Goal: Information Seeking & Learning: Learn about a topic

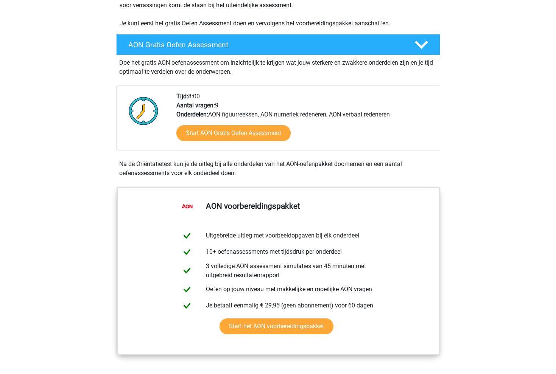
scroll to position [175, 0]
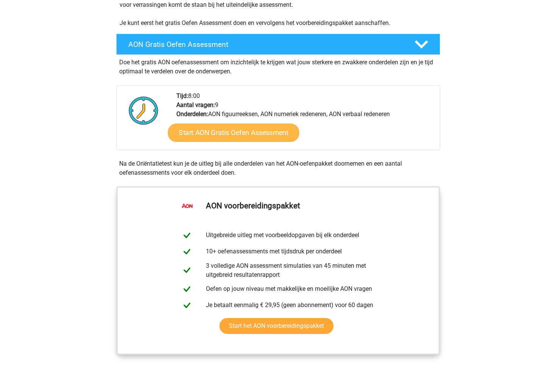
click at [241, 130] on link "Start AON Gratis Oefen Assessment" at bounding box center [233, 133] width 131 height 18
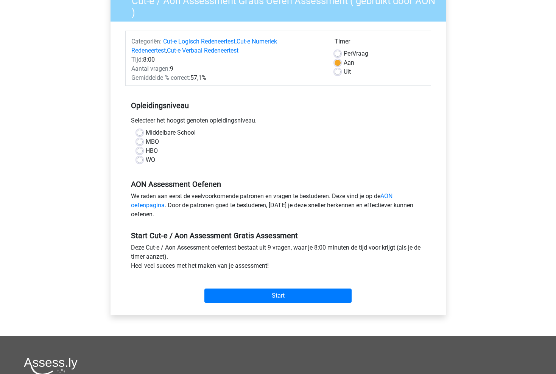
scroll to position [70, 0]
click at [146, 150] on label "HBO" at bounding box center [152, 150] width 12 height 9
click at [141, 150] on input "HBO" at bounding box center [140, 150] width 6 height 8
radio input "true"
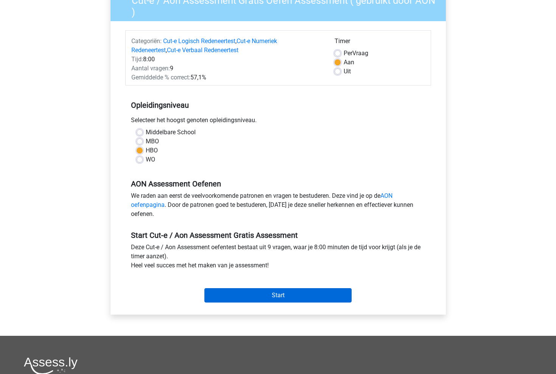
click at [272, 293] on input "Start" at bounding box center [277, 295] width 147 height 14
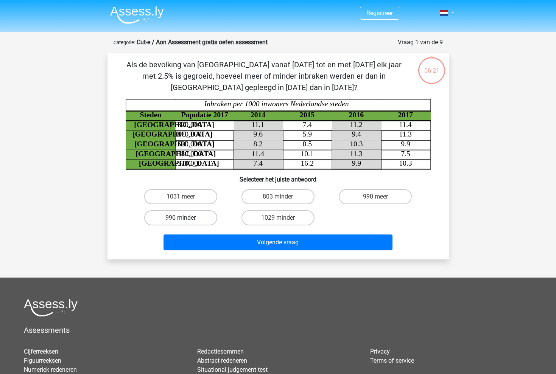
click at [196, 216] on label "990 minder" at bounding box center [180, 217] width 73 height 15
click at [185, 218] on input "990 minder" at bounding box center [182, 220] width 5 height 5
radio input "true"
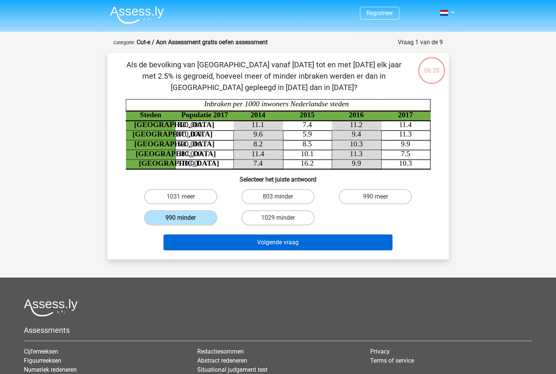
click at [292, 244] on button "Volgende vraag" at bounding box center [277, 242] width 229 height 16
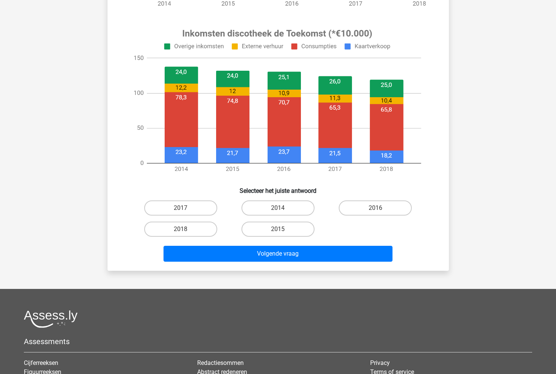
scroll to position [267, 0]
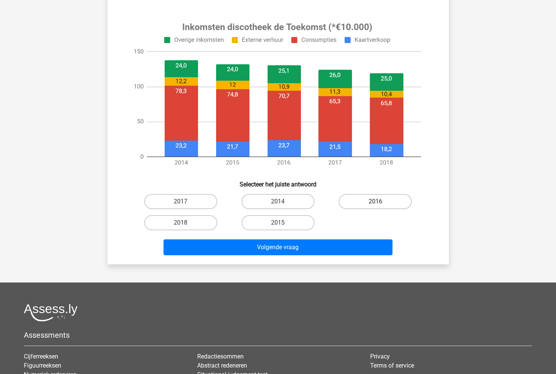
click at [388, 203] on label "2016" at bounding box center [374, 201] width 73 height 15
click at [380, 203] on input "2016" at bounding box center [377, 204] width 5 height 5
radio input "true"
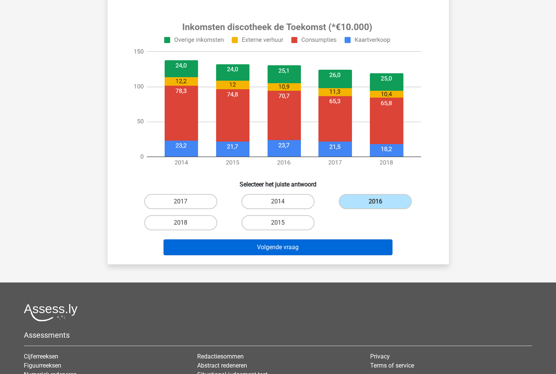
click at [292, 254] on button "Volgende vraag" at bounding box center [277, 247] width 229 height 16
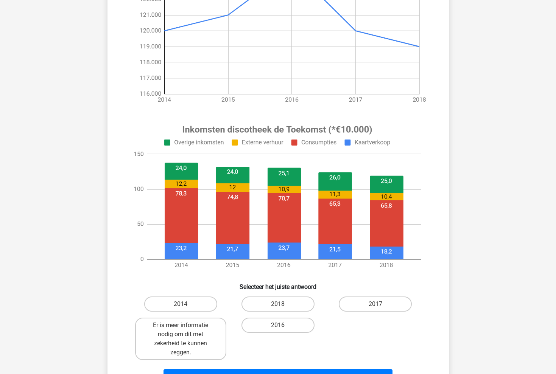
scroll to position [170, 0]
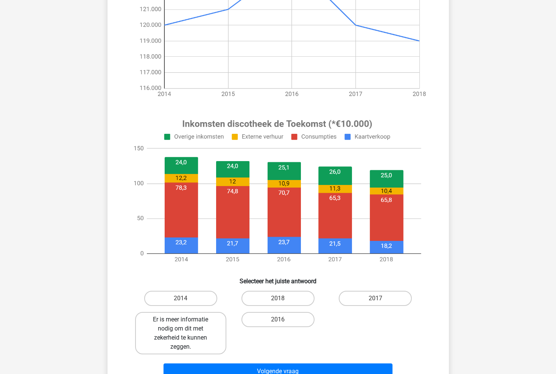
click at [194, 328] on label "Er is meer informatie nodig om dit met zekerheid te kunnen zeggen." at bounding box center [180, 333] width 91 height 42
click at [185, 324] on input "Er is meer informatie nodig om dit met zekerheid te kunnen zeggen." at bounding box center [182, 322] width 5 height 5
radio input "true"
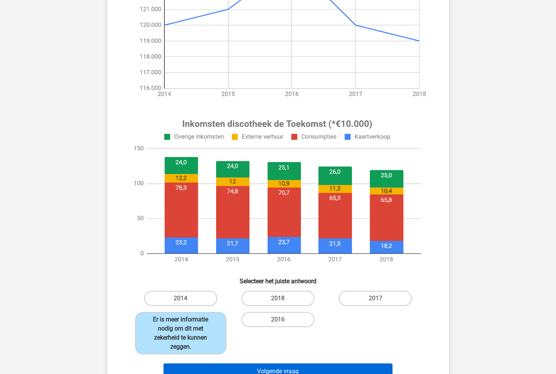
click at [292, 363] on button "Volgende vraag" at bounding box center [277, 371] width 229 height 16
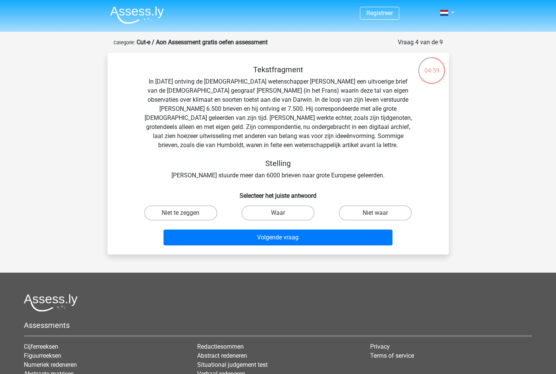
scroll to position [0, 0]
click at [282, 208] on label "Waar" at bounding box center [277, 212] width 73 height 15
click at [282, 213] on input "Waar" at bounding box center [280, 215] width 5 height 5
radio input "true"
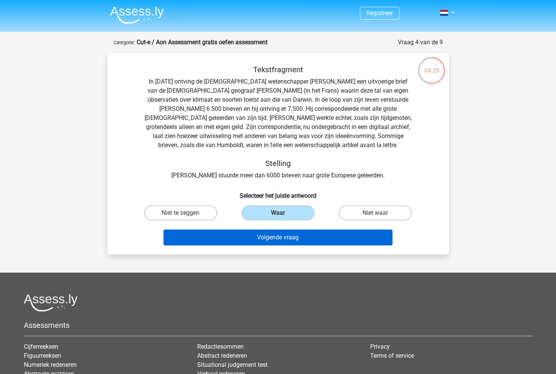
click at [276, 240] on button "Volgende vraag" at bounding box center [277, 238] width 229 height 16
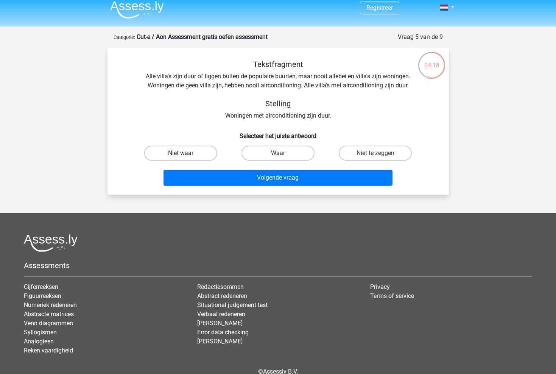
scroll to position [3, 0]
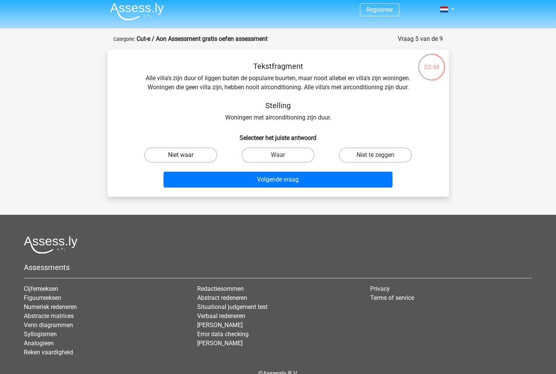
click at [194, 155] on label "Niet waar" at bounding box center [180, 154] width 73 height 15
click at [185, 155] on input "Niet waar" at bounding box center [182, 157] width 5 height 5
radio input "true"
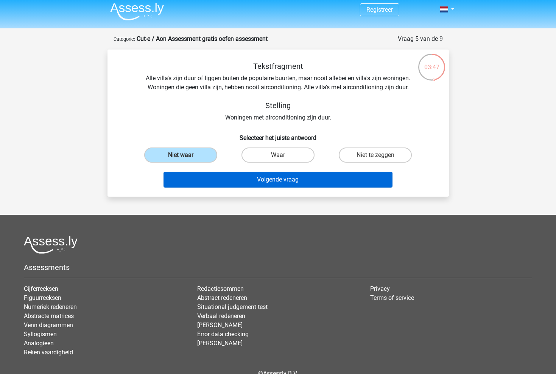
click at [290, 181] on button "Volgende vraag" at bounding box center [277, 180] width 229 height 16
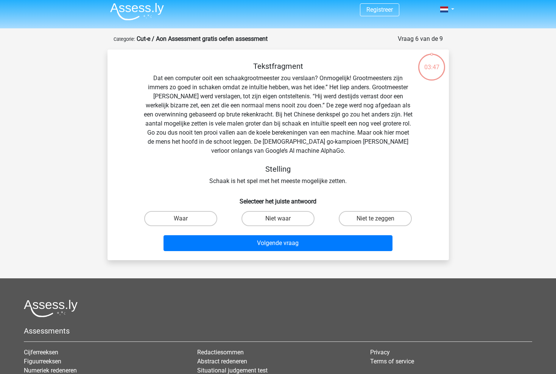
scroll to position [38, 0]
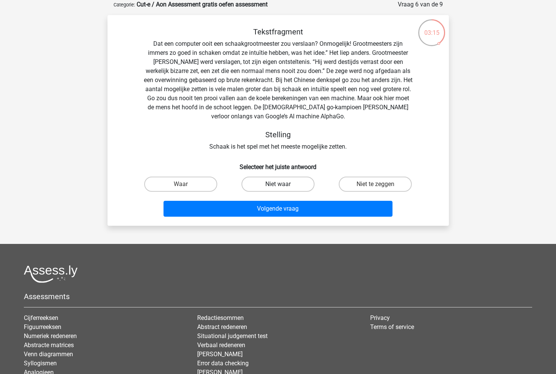
click at [290, 181] on label "Niet waar" at bounding box center [277, 184] width 73 height 15
click at [282, 184] on input "Niet waar" at bounding box center [280, 186] width 5 height 5
radio input "true"
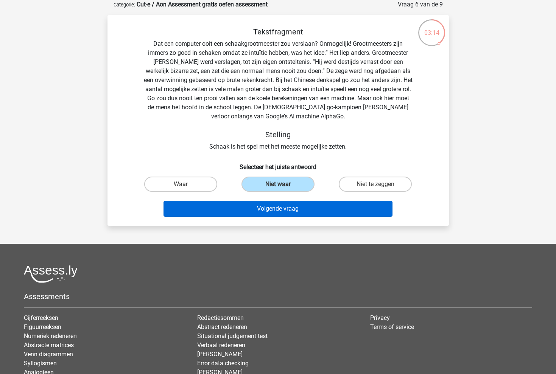
click at [276, 206] on button "Volgende vraag" at bounding box center [277, 209] width 229 height 16
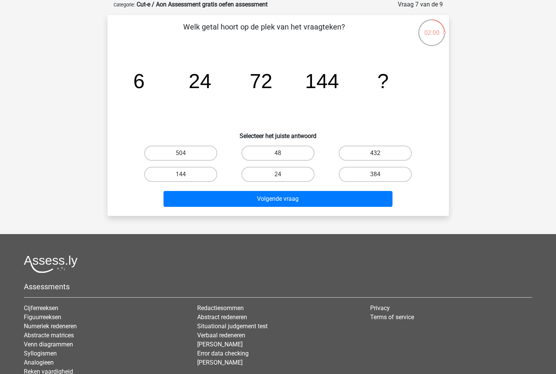
click at [365, 147] on label "432" at bounding box center [374, 153] width 73 height 15
click at [375, 153] on input "432" at bounding box center [377, 155] width 5 height 5
radio input "true"
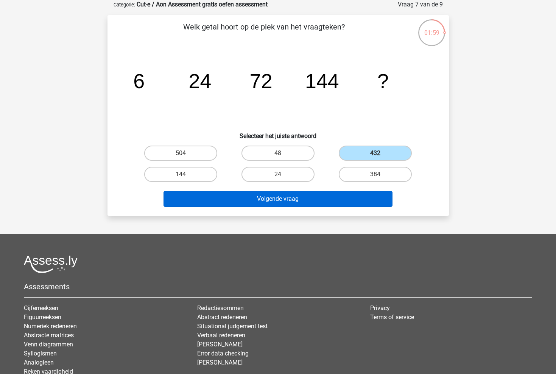
click at [284, 199] on button "Volgende vraag" at bounding box center [277, 199] width 229 height 16
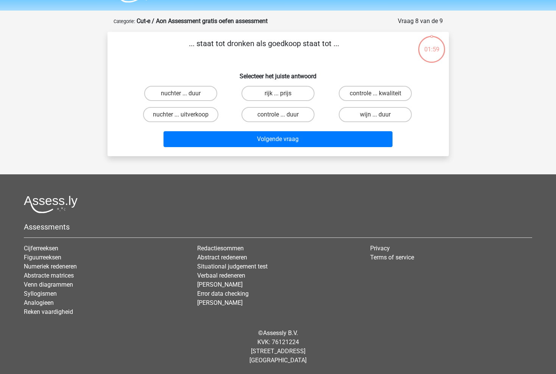
scroll to position [21, 0]
click at [183, 95] on input "nuchter ... duur" at bounding box center [182, 95] width 5 height 5
radio input "true"
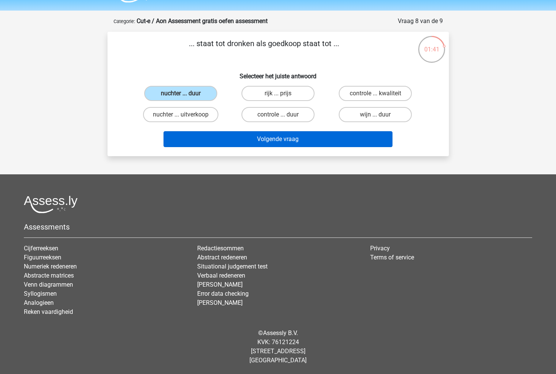
click at [286, 139] on button "Volgende vraag" at bounding box center [277, 139] width 229 height 16
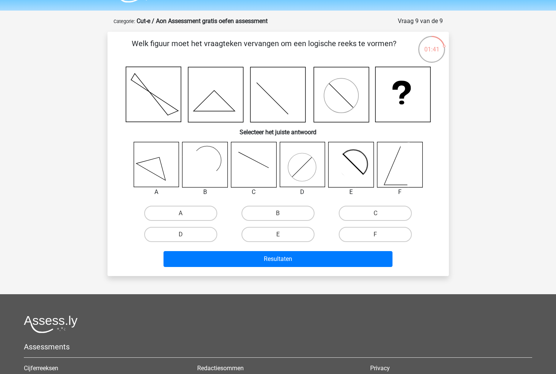
scroll to position [38, 0]
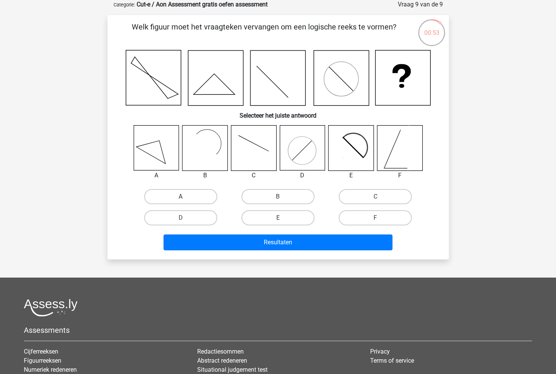
click at [168, 195] on label "A" at bounding box center [180, 196] width 73 height 15
click at [180, 197] on input "A" at bounding box center [182, 199] width 5 height 5
radio input "true"
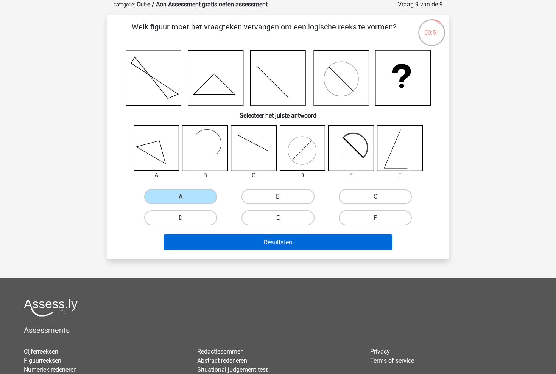
click at [281, 242] on button "Resultaten" at bounding box center [277, 242] width 229 height 16
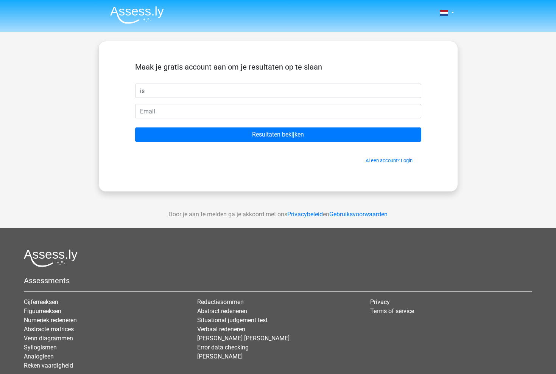
type input "is"
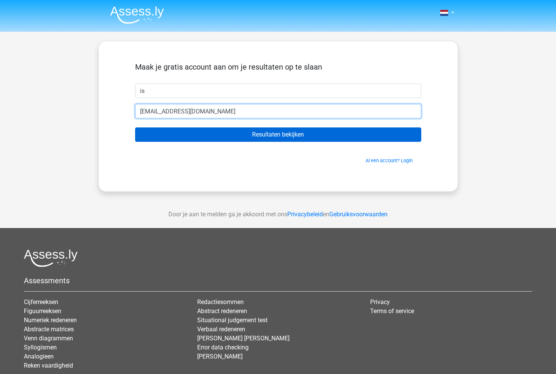
type input "ugcbyinge@gmail.com"
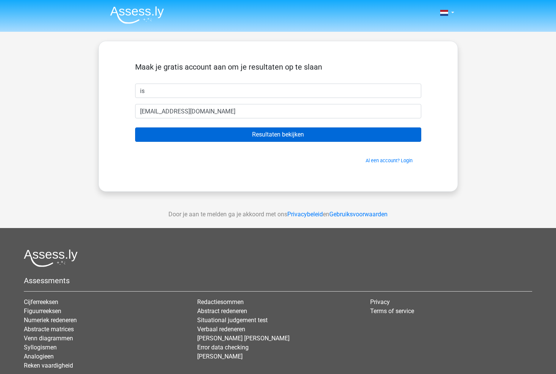
click at [280, 133] on input "Resultaten bekijken" at bounding box center [278, 134] width 286 height 14
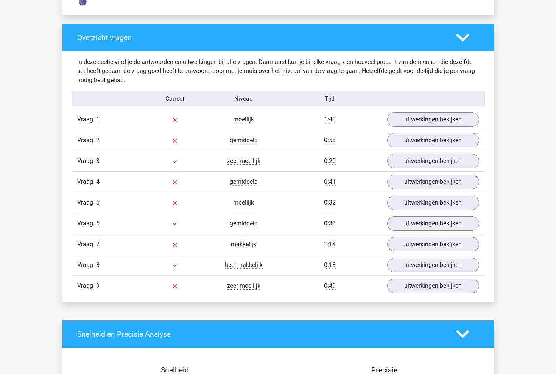
scroll to position [714, 0]
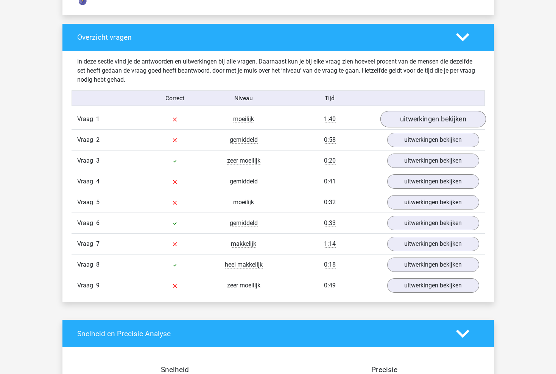
click at [408, 120] on link "uitwerkingen bekijken" at bounding box center [433, 119] width 106 height 17
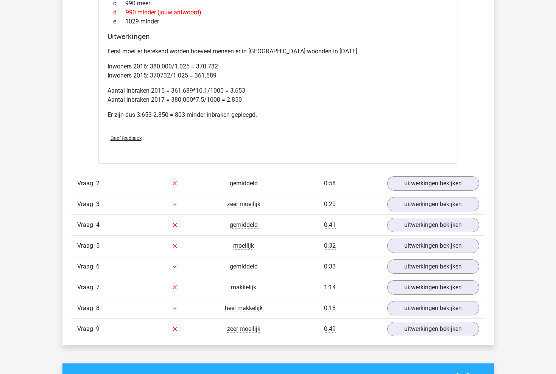
scroll to position [983, 0]
click at [433, 183] on link "uitwerkingen bekijken" at bounding box center [433, 183] width 106 height 17
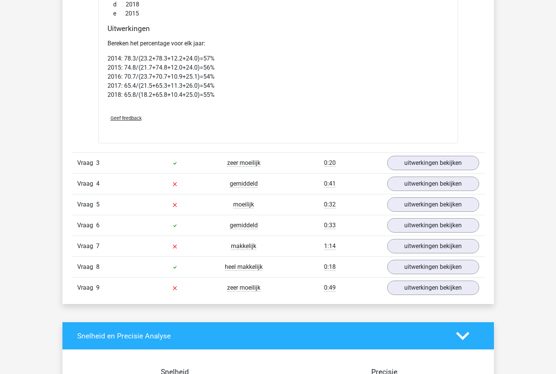
scroll to position [1627, 0]
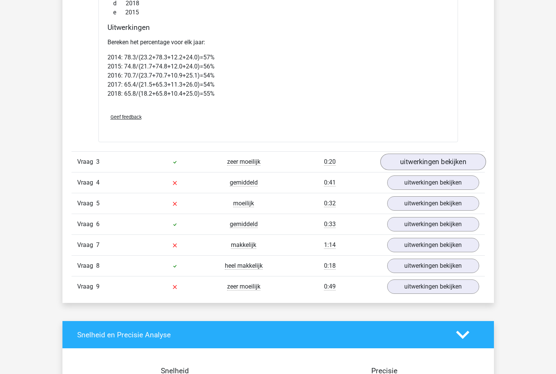
click at [440, 164] on link "uitwerkingen bekijken" at bounding box center [433, 162] width 106 height 17
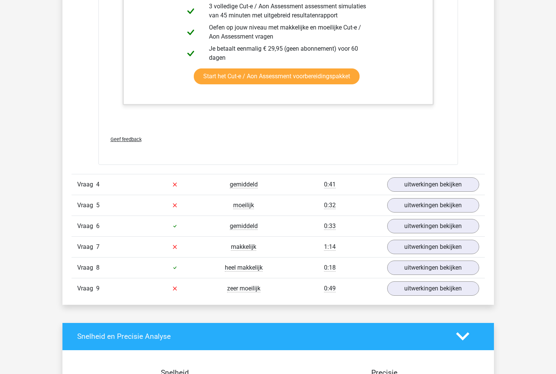
scroll to position [2382, 0]
click at [441, 181] on link "uitwerkingen bekijken" at bounding box center [433, 184] width 106 height 17
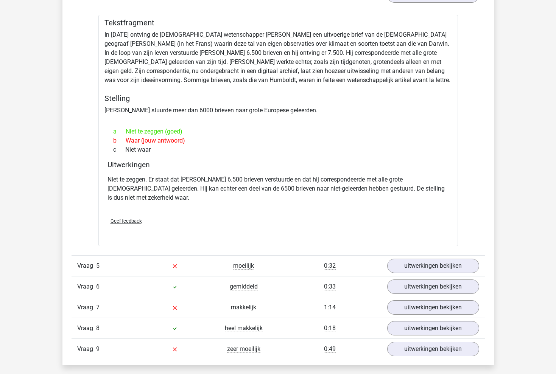
scroll to position [2571, 0]
click at [432, 257] on link "uitwerkingen bekijken" at bounding box center [433, 265] width 106 height 17
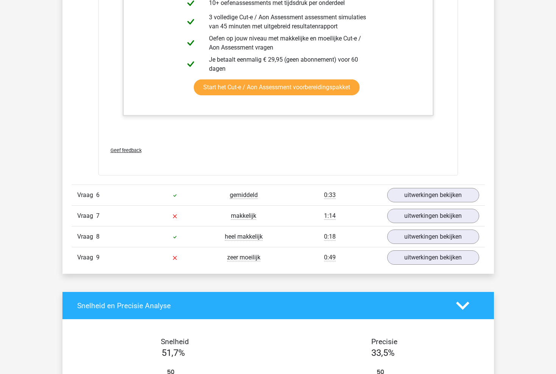
scroll to position [3066, 0]
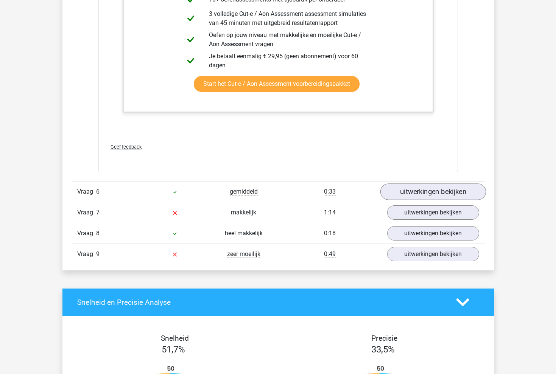
click at [438, 183] on link "uitwerkingen bekijken" at bounding box center [433, 191] width 106 height 17
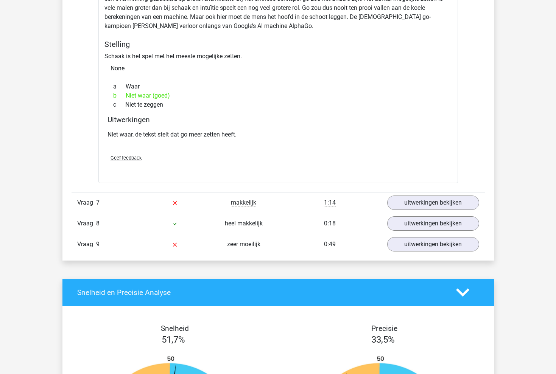
scroll to position [3330, 0]
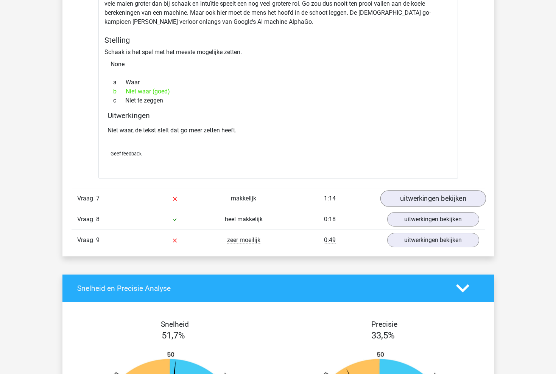
click at [437, 192] on link "uitwerkingen bekijken" at bounding box center [433, 198] width 106 height 17
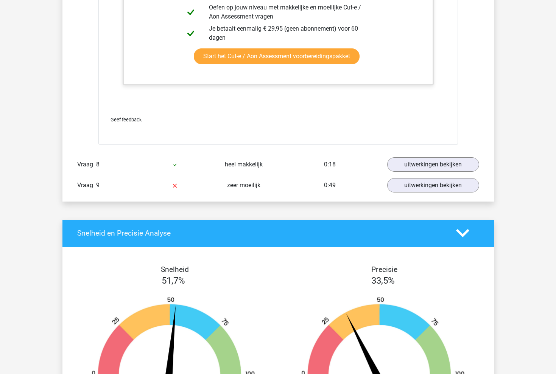
scroll to position [3848, 0]
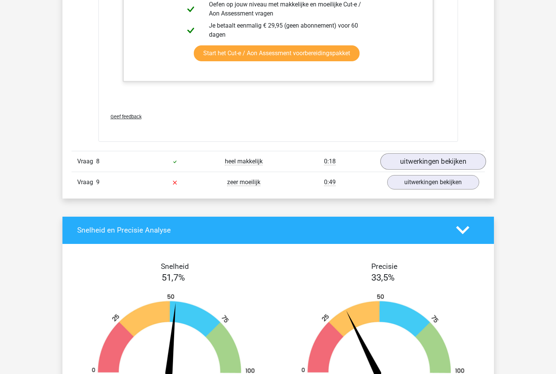
click at [435, 153] on link "uitwerkingen bekijken" at bounding box center [433, 161] width 106 height 17
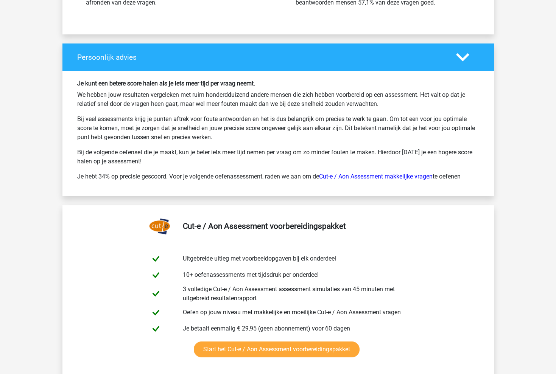
scroll to position [4448, 0]
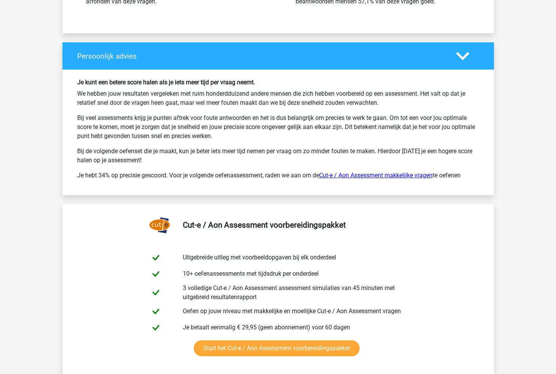
click at [392, 172] on link "Cut-e / Aon Assessment makkelijke vragen" at bounding box center [375, 175] width 113 height 7
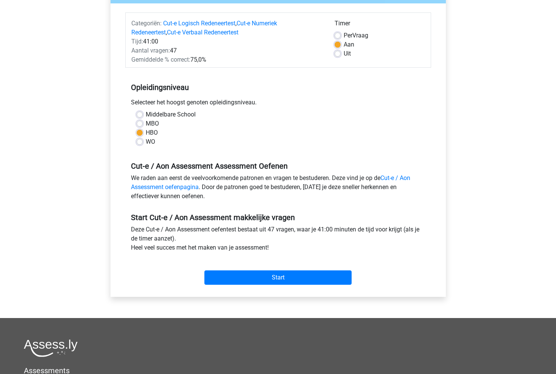
scroll to position [87, 0]
